Goal: Task Accomplishment & Management: Complete application form

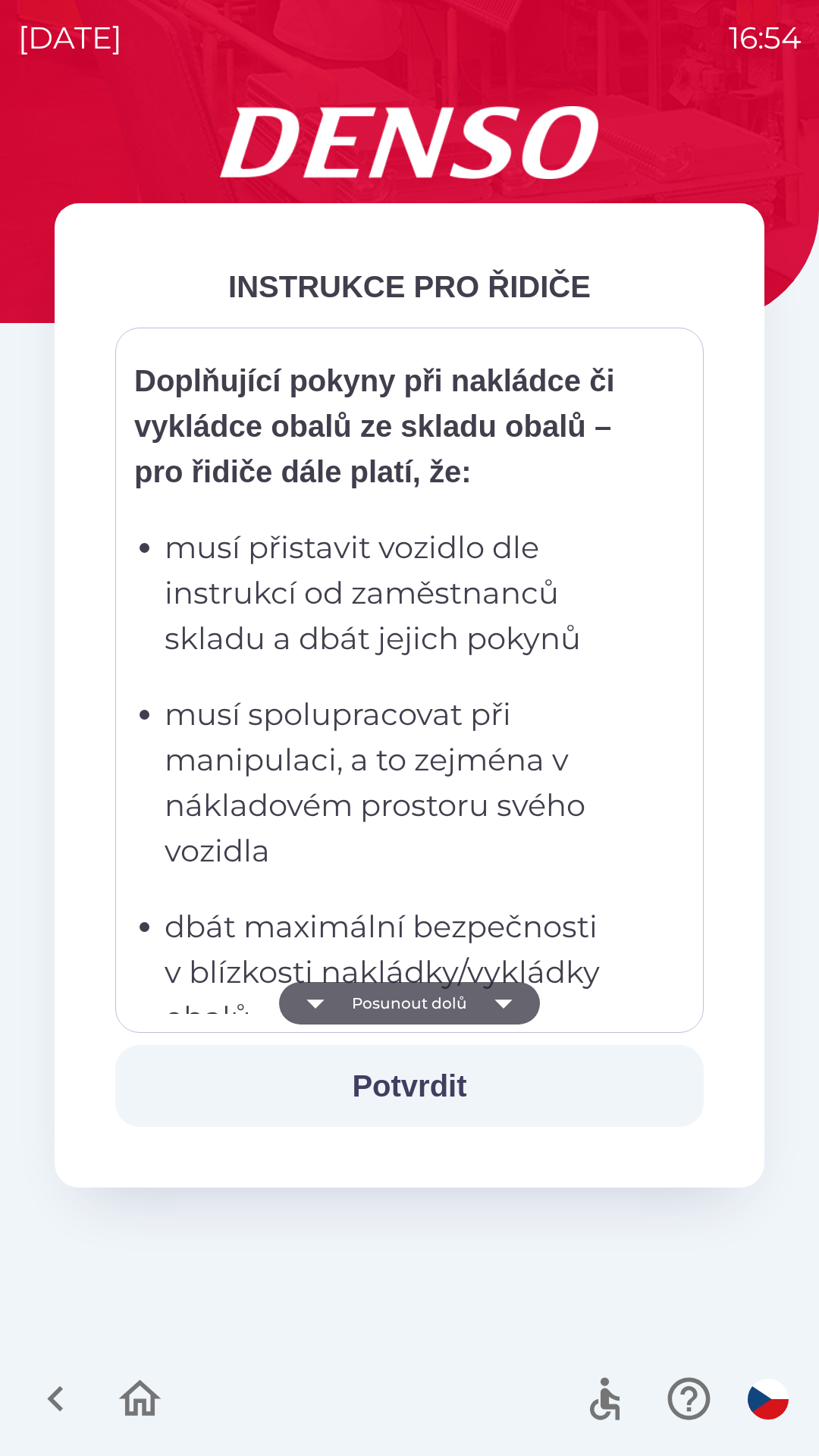
scroll to position [3309, 0]
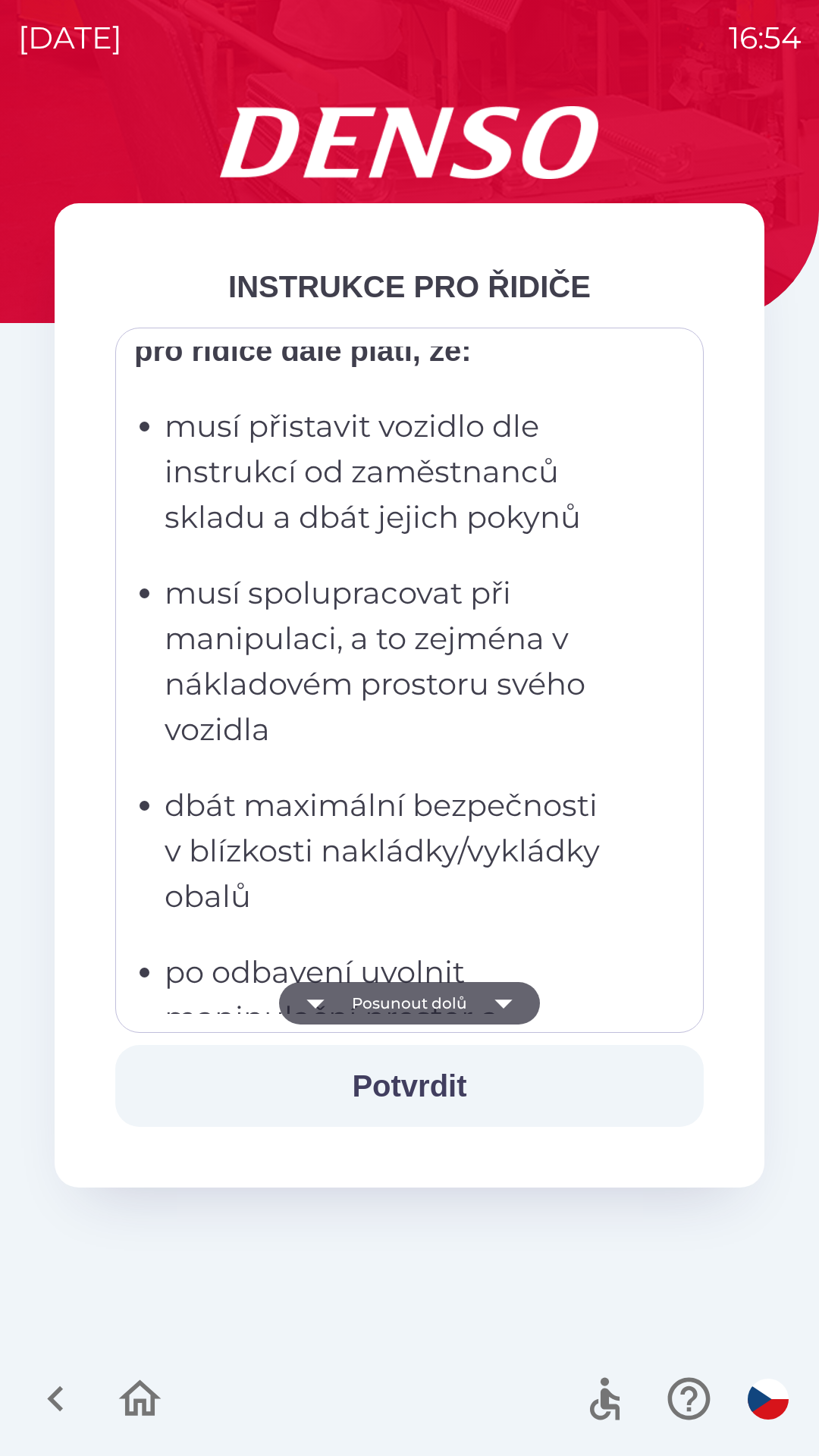
click at [486, 960] on p "po odbavení uvolnit manipulační prostor a vyzvednout dokumenty u okénka expedic…" at bounding box center [414, 1062] width 499 height 228
click at [477, 880] on p "dbát maximální bezpečnosti v blízkosti nakládky/vykládky obalů" at bounding box center [414, 850] width 499 height 136
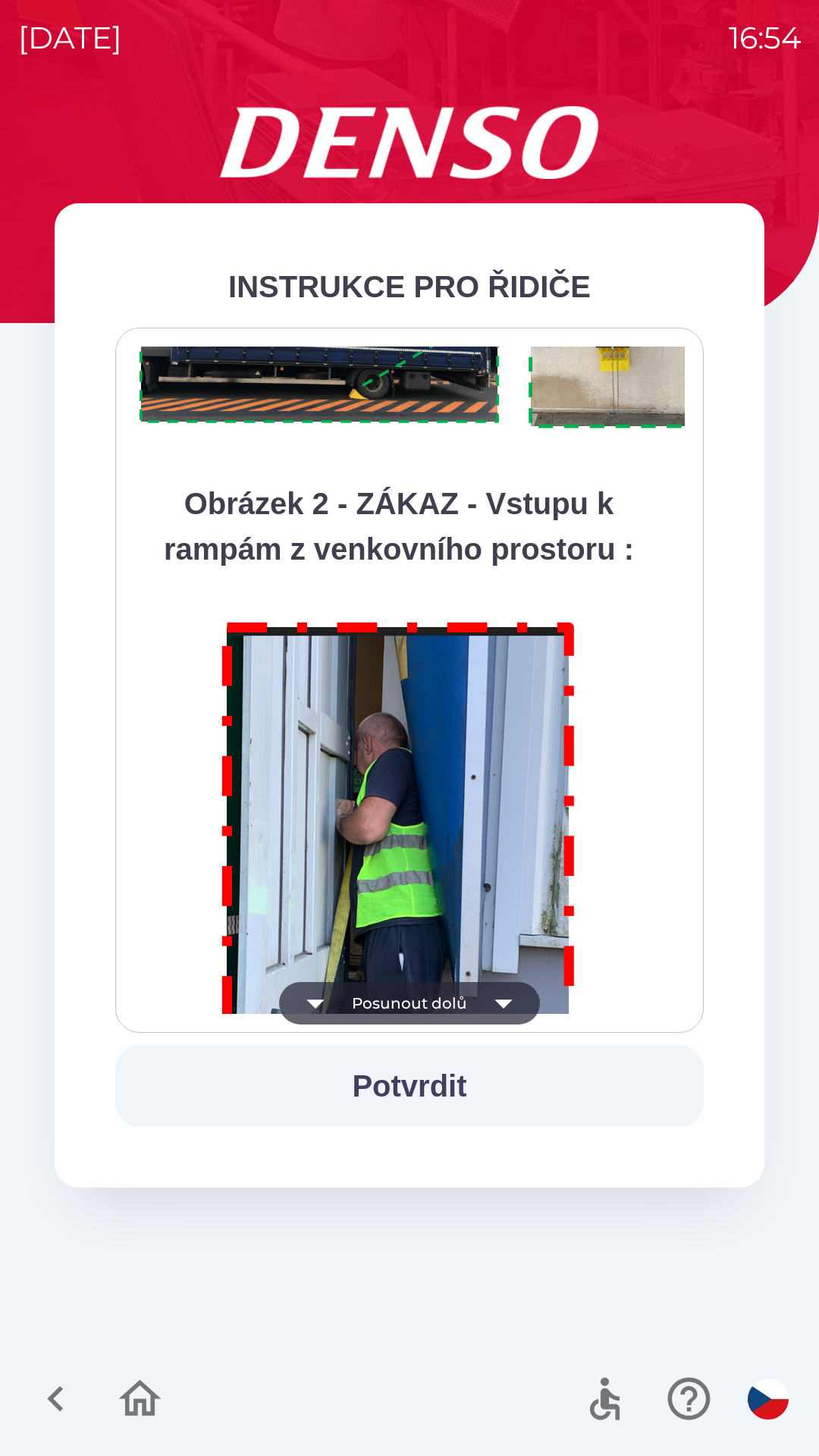
scroll to position [8520, 0]
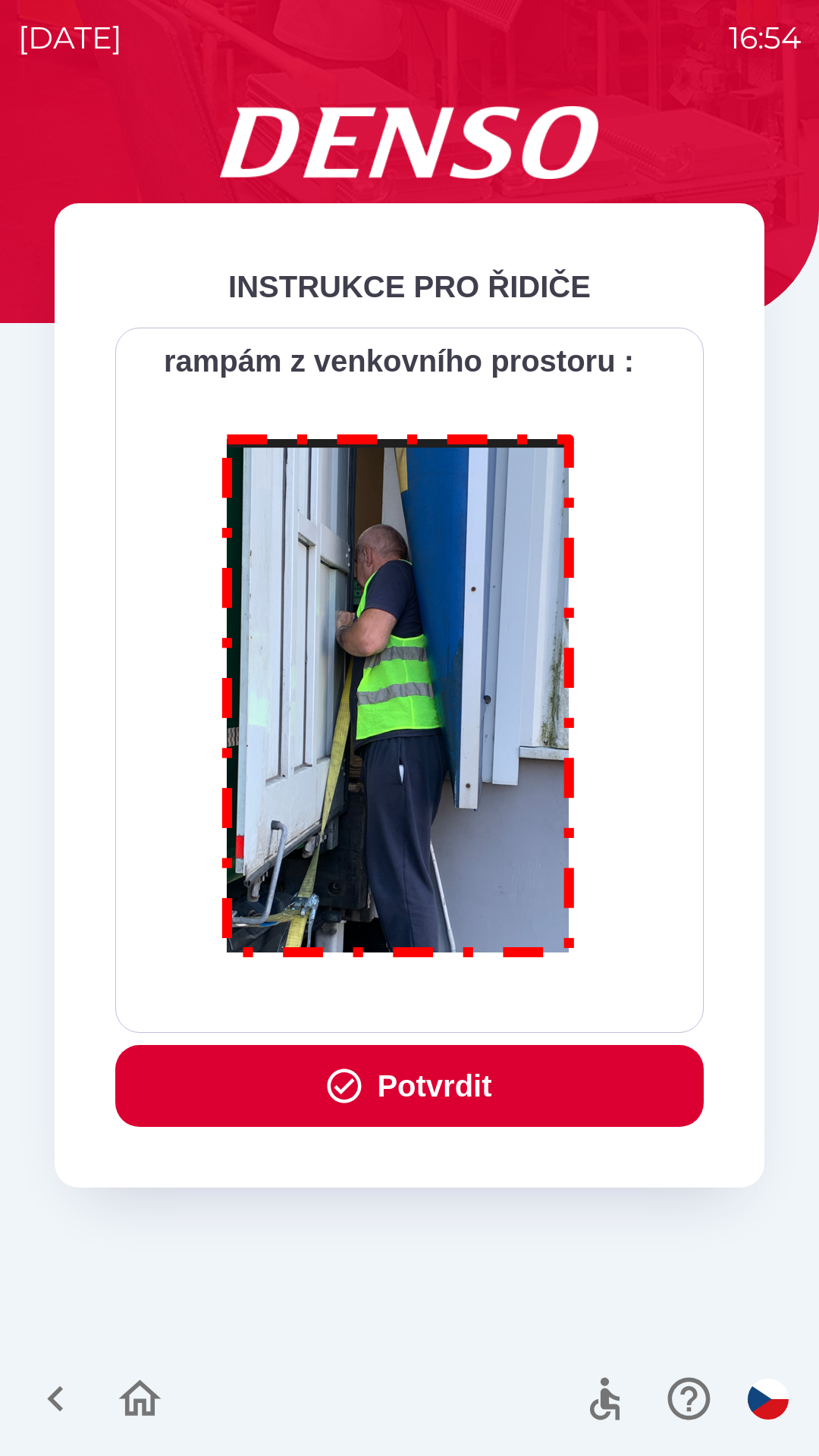
click at [415, 1075] on button "Potvrdit" at bounding box center [409, 1085] width 588 height 82
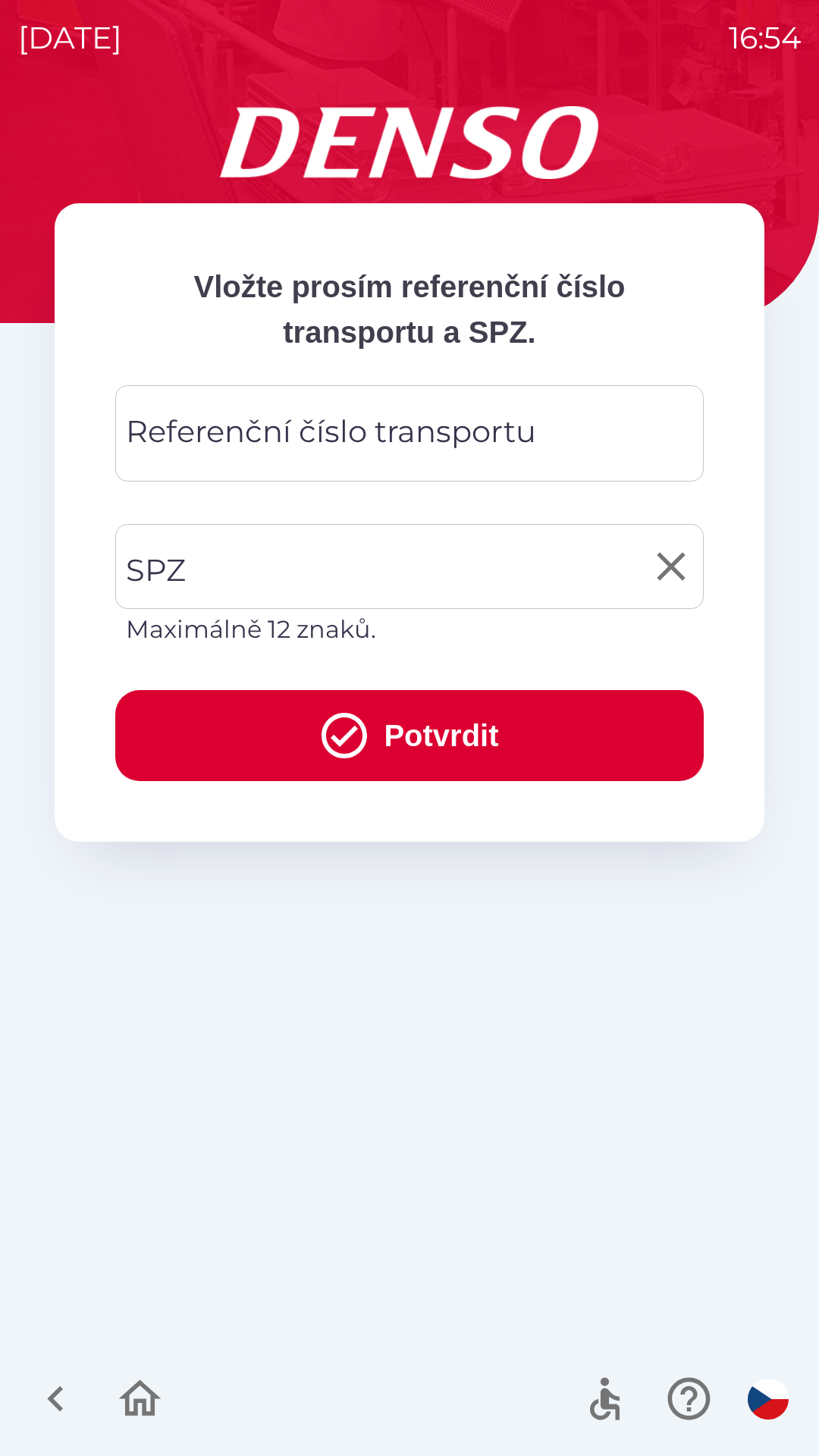
click at [319, 553] on input "SPZ" at bounding box center [398, 567] width 552 height 71
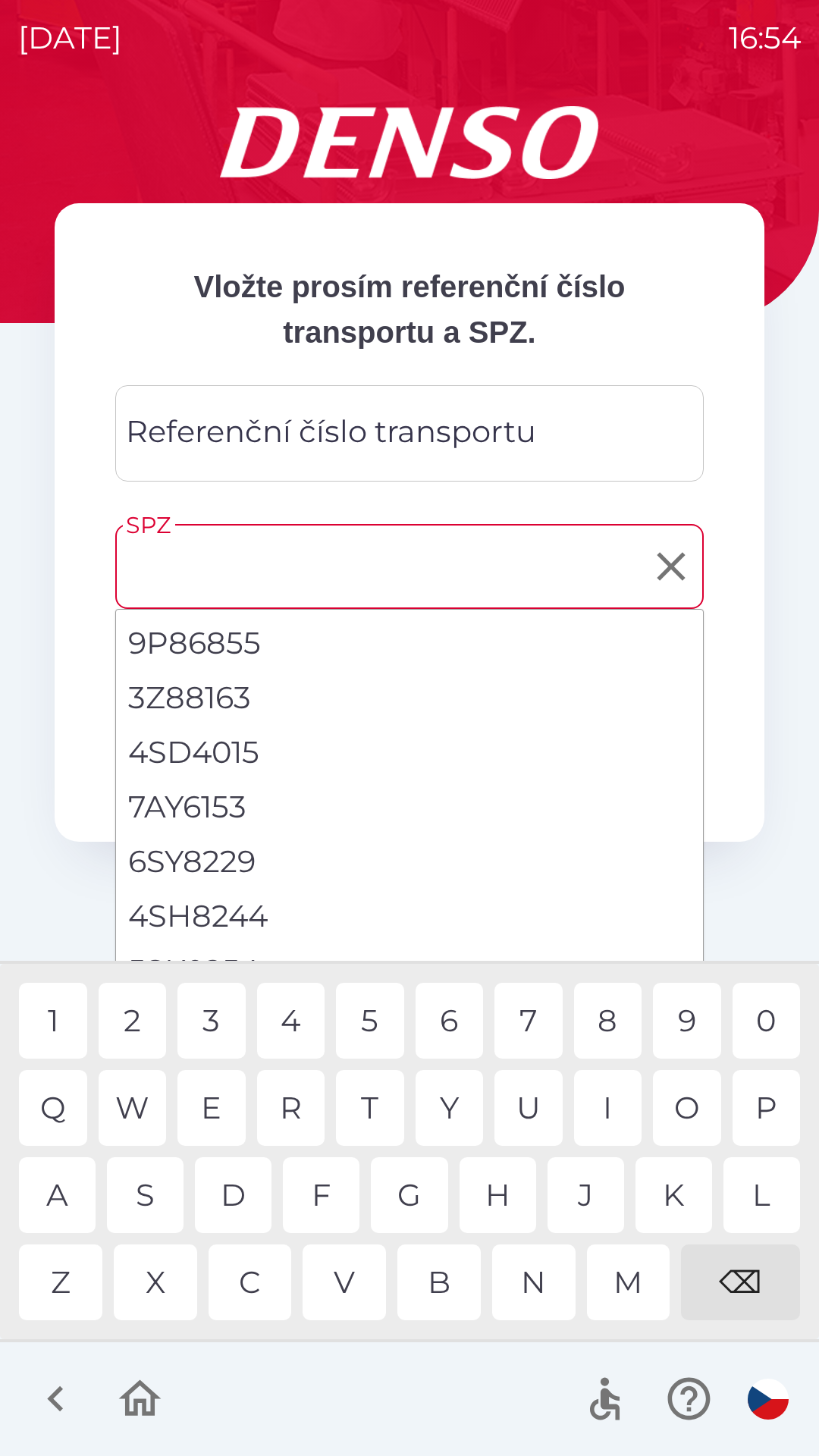
click at [235, 687] on li "3Z88163" at bounding box center [409, 697] width 587 height 55
type input "*******"
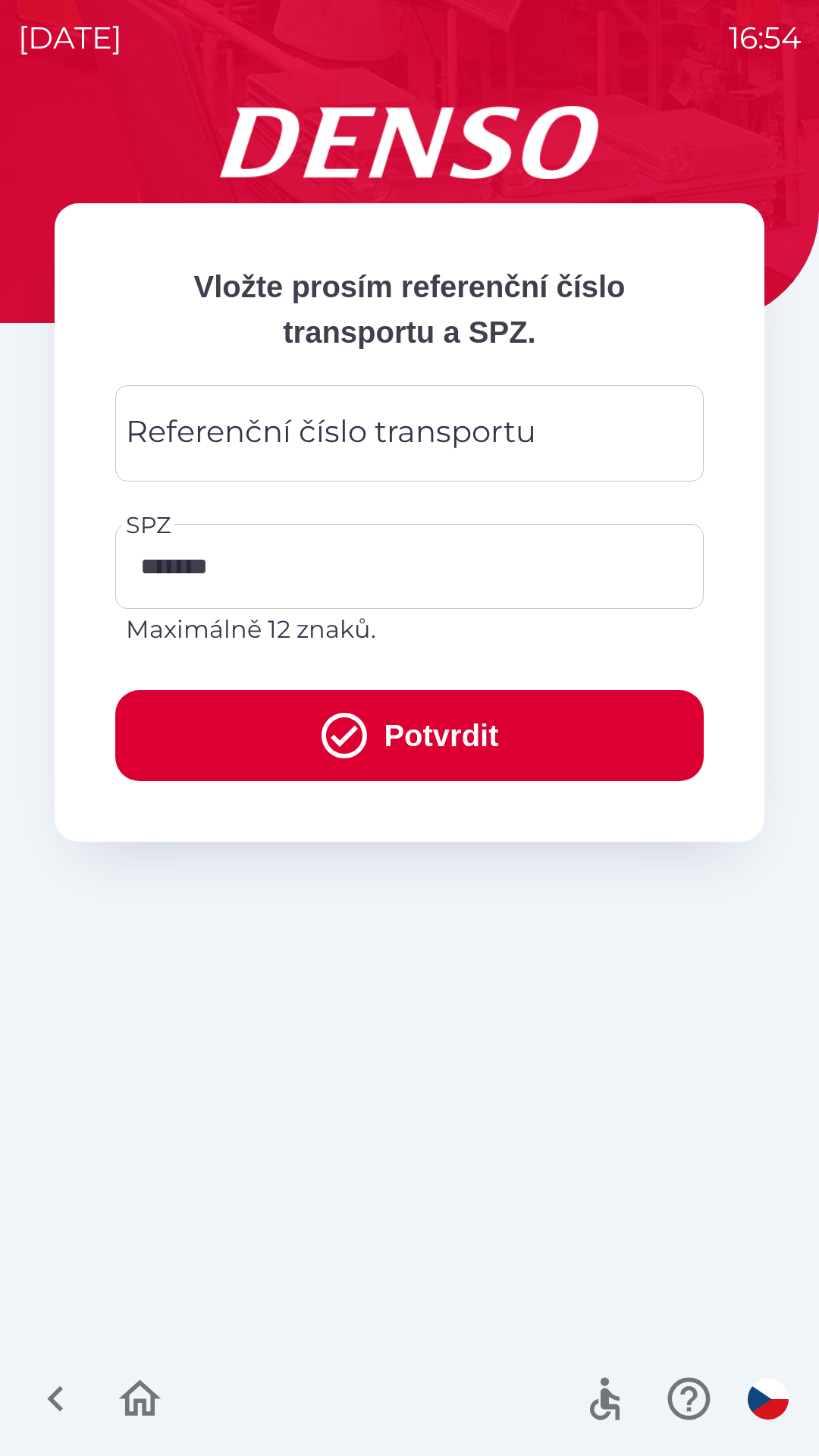
click at [302, 432] on div "Referenční číslo transportu Referenční číslo transportu" at bounding box center [409, 433] width 588 height 96
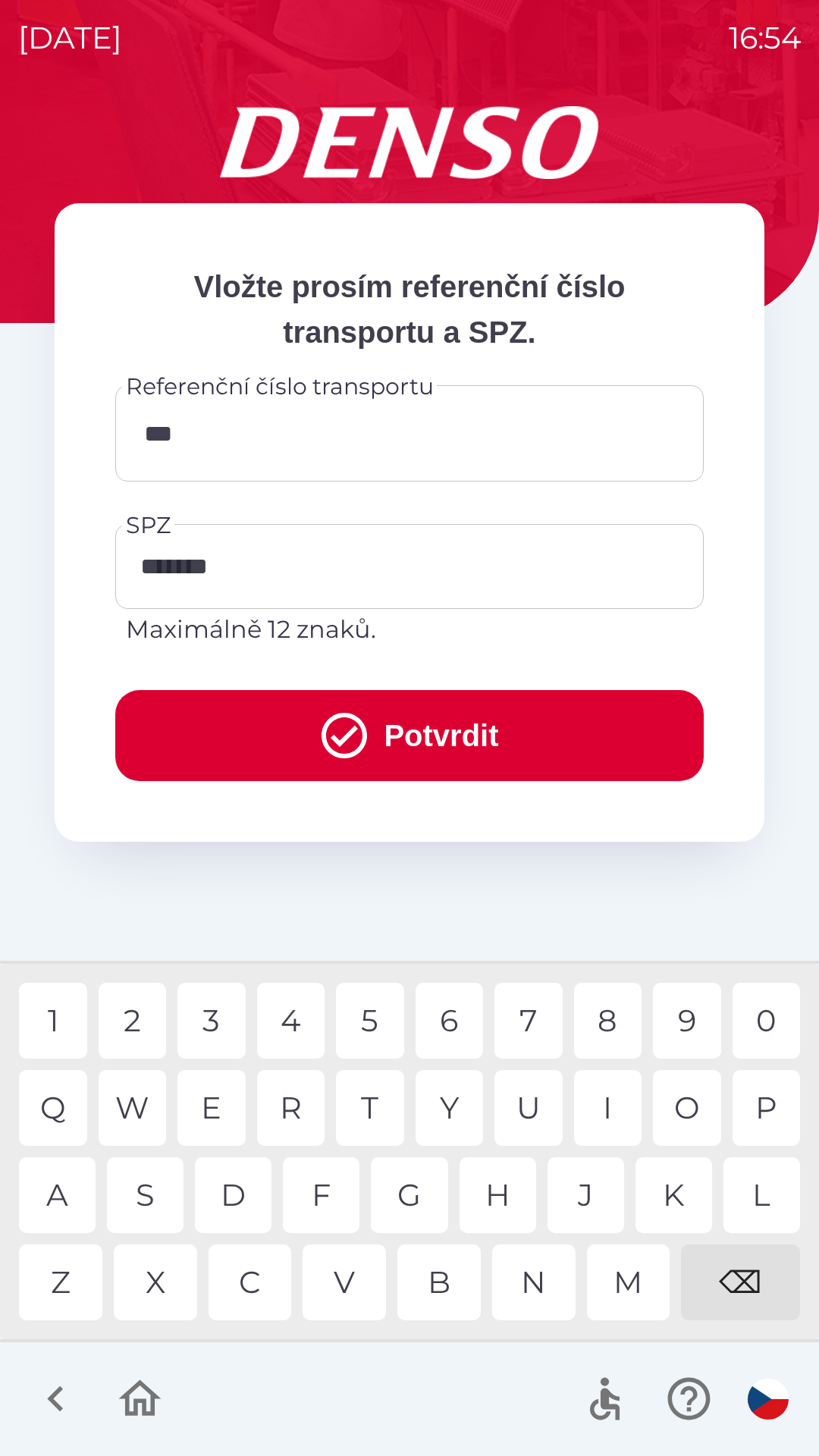
click at [447, 1020] on div "6" at bounding box center [449, 1021] width 68 height 76
type input "******"
click at [407, 713] on button "Potvrdit" at bounding box center [409, 735] width 588 height 91
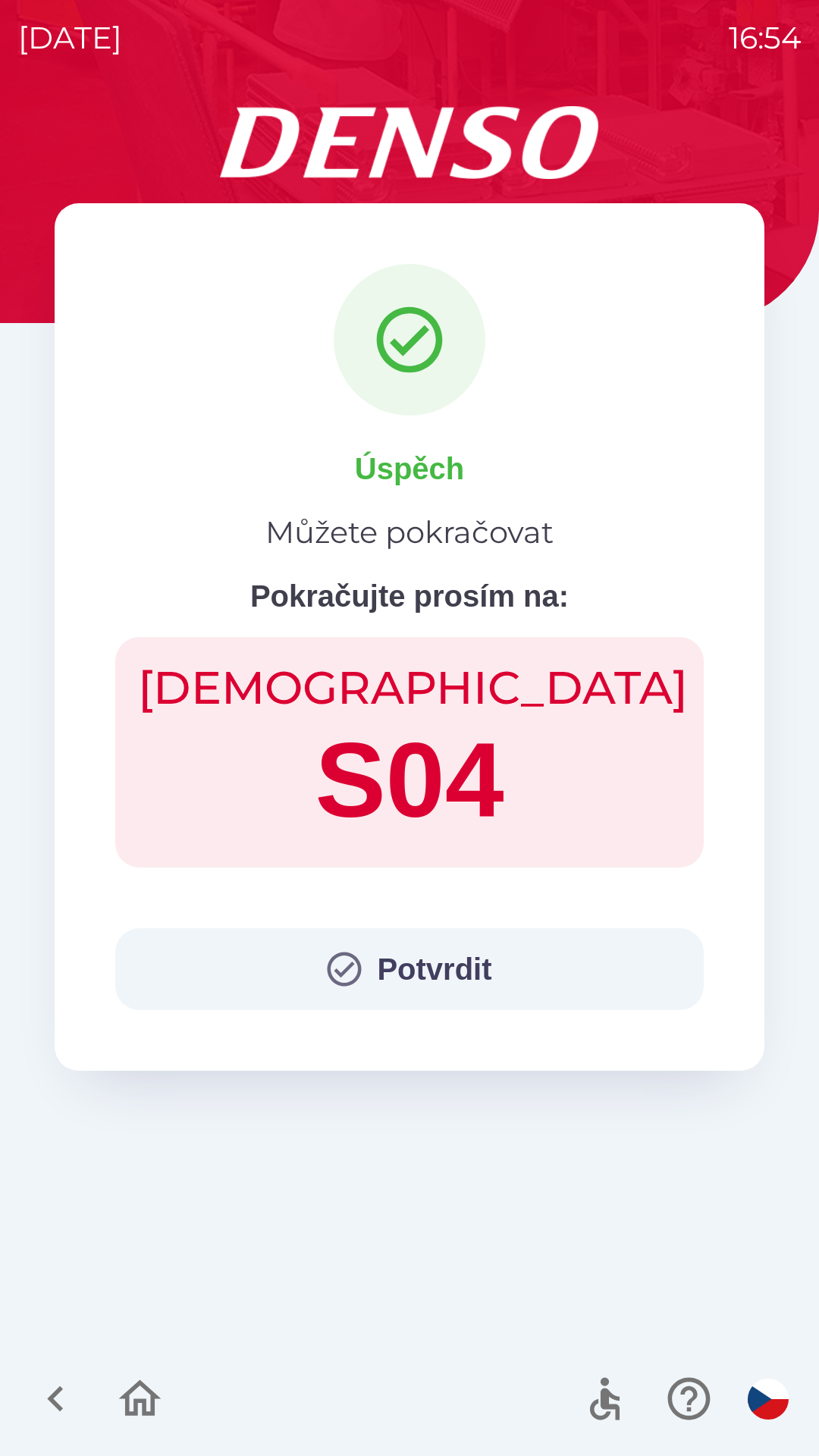
click at [440, 956] on button "Potvrdit" at bounding box center [409, 969] width 588 height 82
